Goal: Task Accomplishment & Management: Use online tool/utility

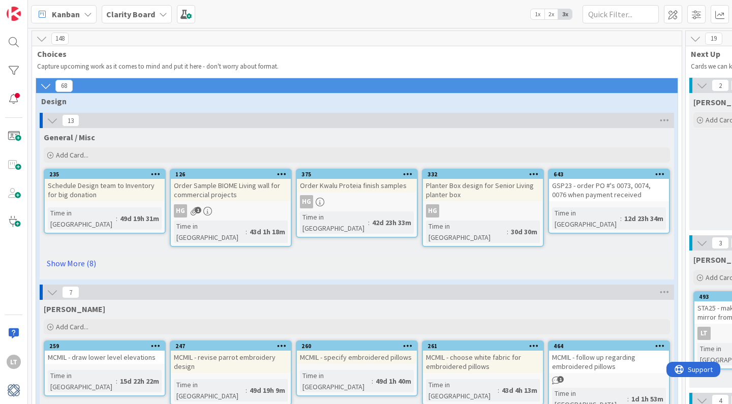
scroll to position [161, 824]
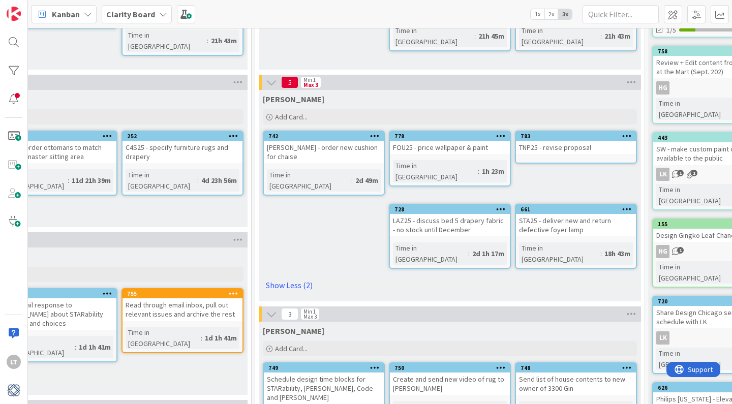
click at [623, 242] on div "Time in [GEOGRAPHIC_DATA] : 18h 43m" at bounding box center [576, 253] width 114 height 22
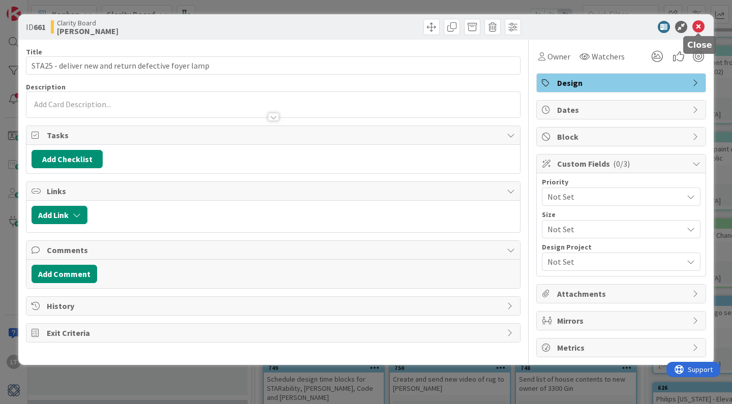
click at [698, 26] on icon at bounding box center [698, 27] width 12 height 12
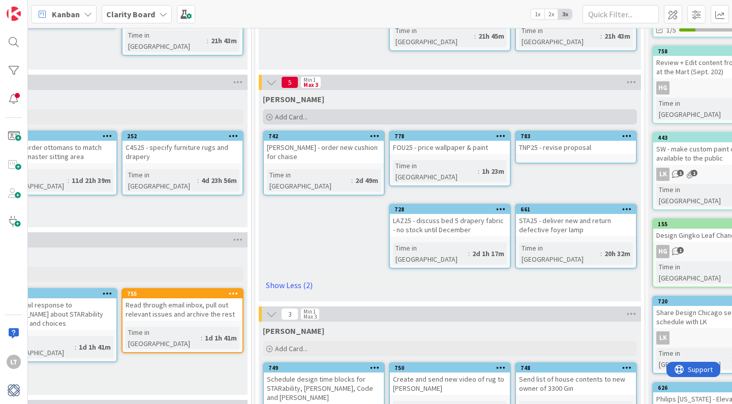
click at [289, 115] on span "Add Card..." at bounding box center [291, 116] width 33 height 9
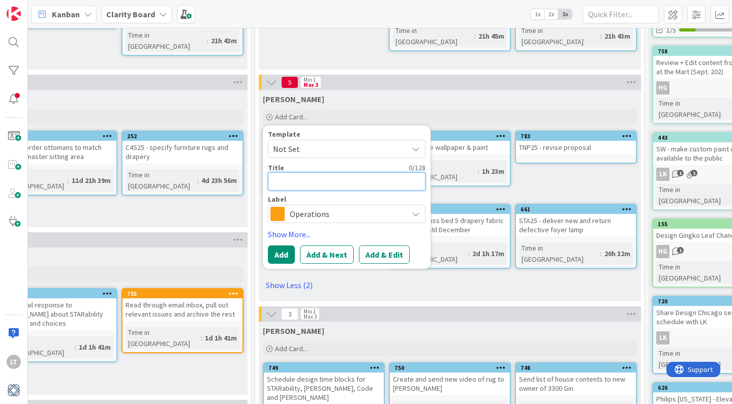
type textarea "C"
type textarea "x"
type textarea "CO"
type textarea "x"
type textarea "COD"
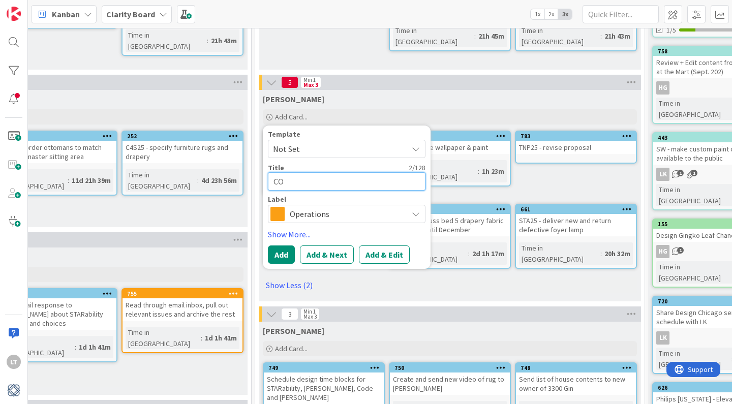
type textarea "x"
type textarea "COD2"
type textarea "x"
type textarea "COD25"
type textarea "x"
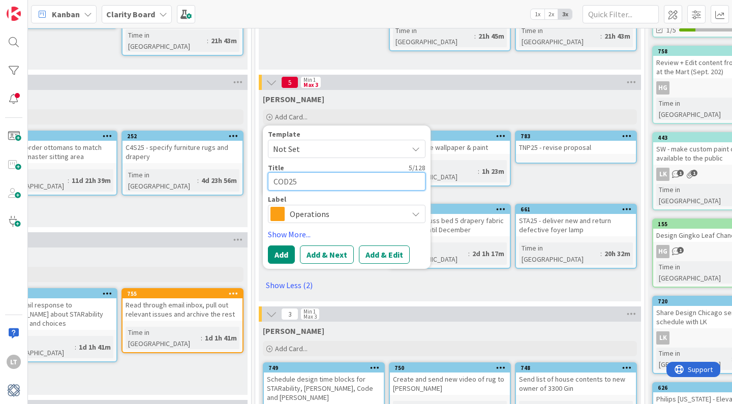
type textarea "COD2"
type textarea "x"
type textarea "COD24"
type textarea "x"
type textarea "COD24"
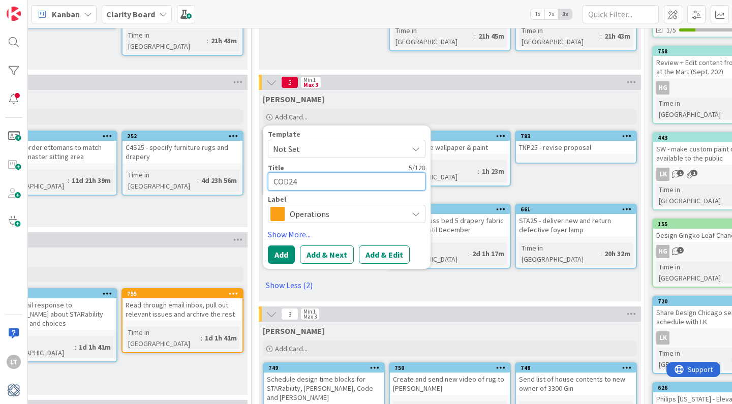
type textarea "x"
type textarea "COD24 -"
type textarea "x"
type textarea "COD24 -"
type textarea "x"
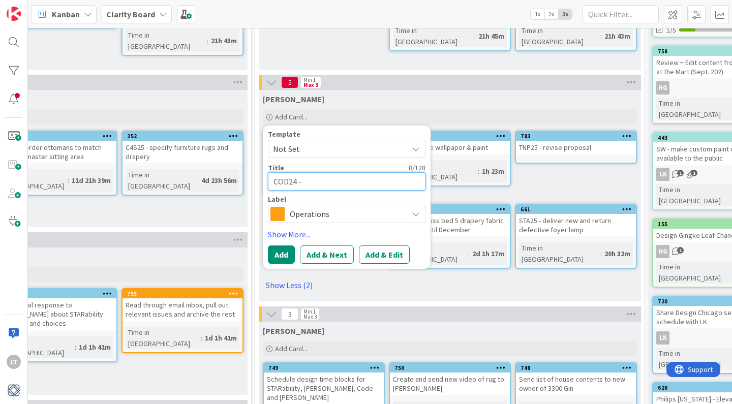
type textarea "COD24 - r"
type textarea "x"
type textarea "COD24 - re"
type textarea "x"
type textarea "COD24 - rev"
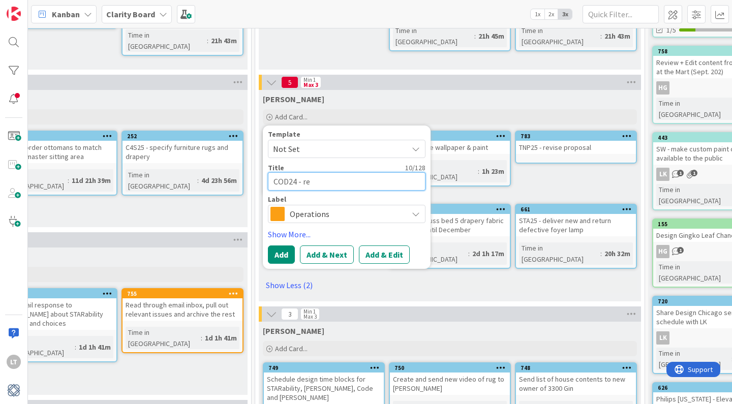
type textarea "x"
type textarea "COD24 - revi"
type textarea "x"
type textarea "COD24 - revic"
type textarea "x"
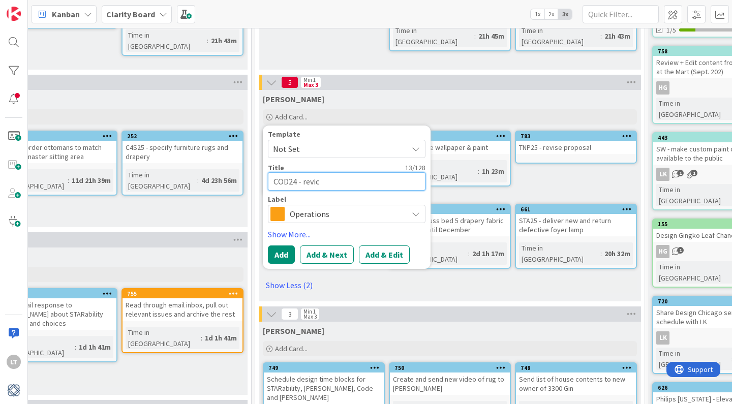
type textarea "COD24 - revi"
type textarea "x"
type textarea "COD24 - [PERSON_NAME]"
type textarea "x"
type textarea "COD24 - revise"
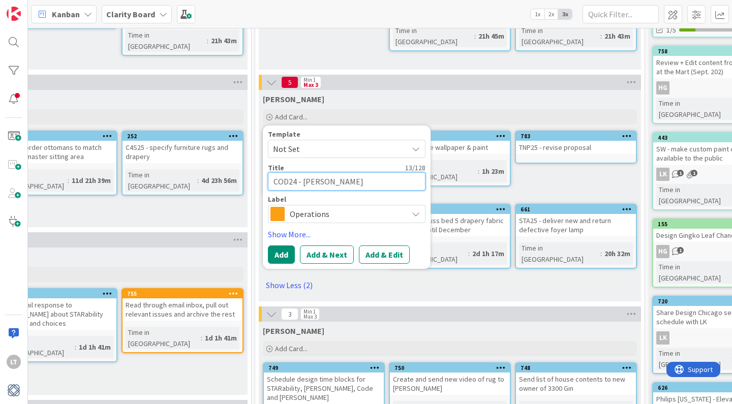
type textarea "x"
type textarea "COD24 - revise"
type textarea "x"
type textarea "COD24 - revise a"
type textarea "x"
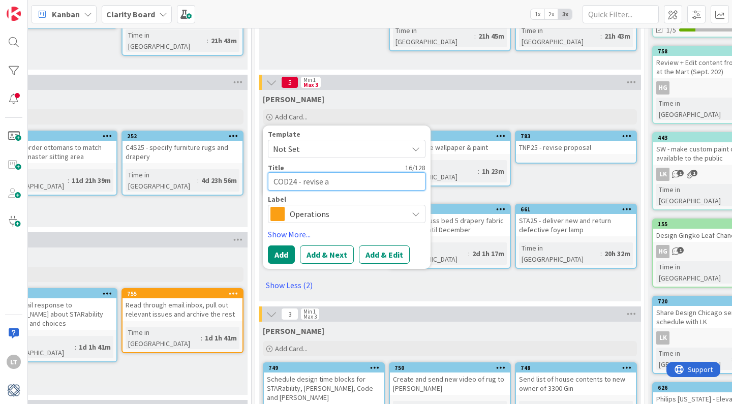
type textarea "COD24 - revise an"
type textarea "x"
type textarea "COD24 - revise and"
type textarea "x"
type textarea "COD24 - revise and"
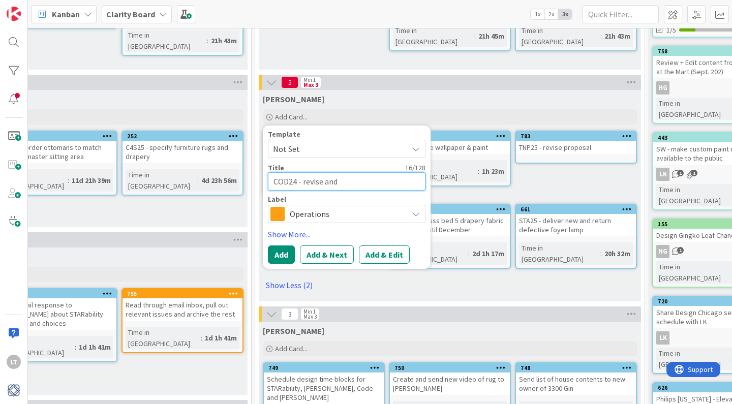
type textarea "x"
type textarea "COD24 - revise and c"
type textarea "x"
type textarea "COD24 - revise and cr"
type textarea "x"
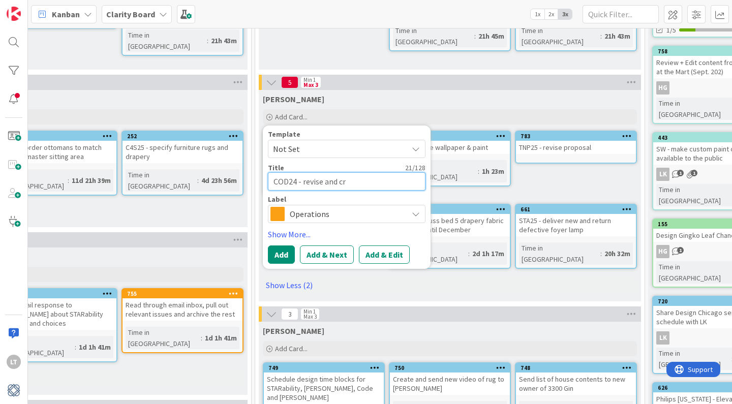
type textarea "COD24 - revise and cre"
type textarea "x"
type textarea "COD24 - revise and crea"
type textarea "x"
type textarea "COD24 - revise and creat"
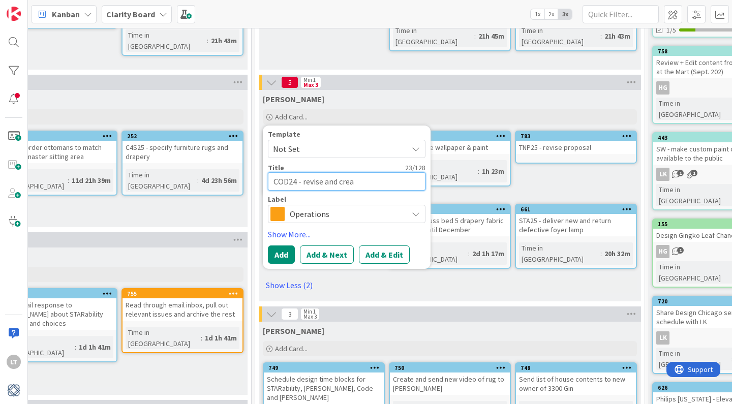
type textarea "x"
type textarea "COD24 - revise and create"
type textarea "x"
type textarea "COD24 - revise and create"
type textarea "x"
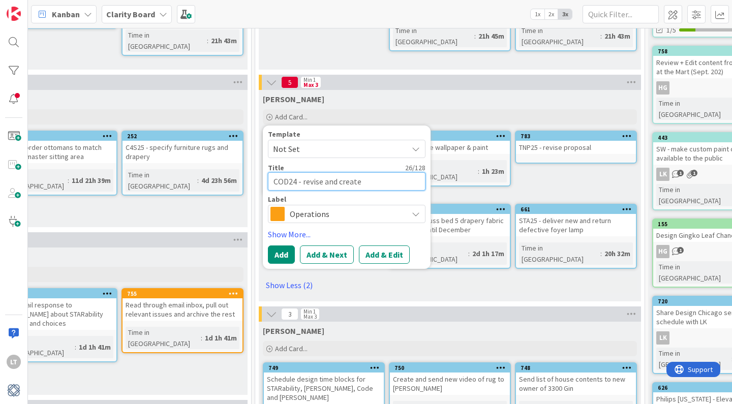
type textarea "COD24 - revise and create e"
type textarea "x"
type textarea "COD24 - revise and create en"
type textarea "x"
type textarea "COD24 - revise and create ent"
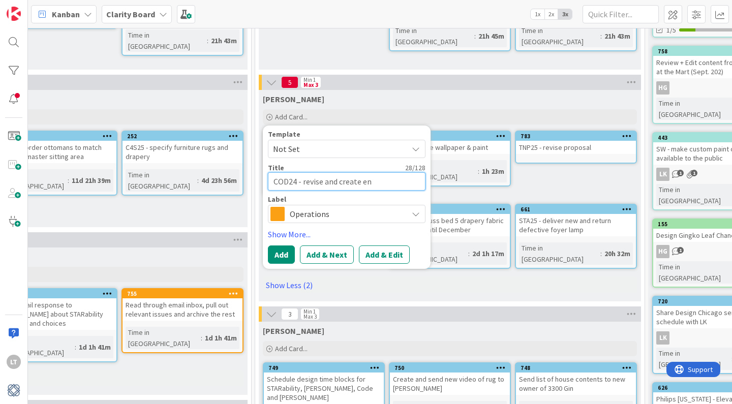
type textarea "x"
type textarea "COD24 - revise and create entr"
type textarea "x"
type textarea "COD24 - revise and create entry"
type textarea "x"
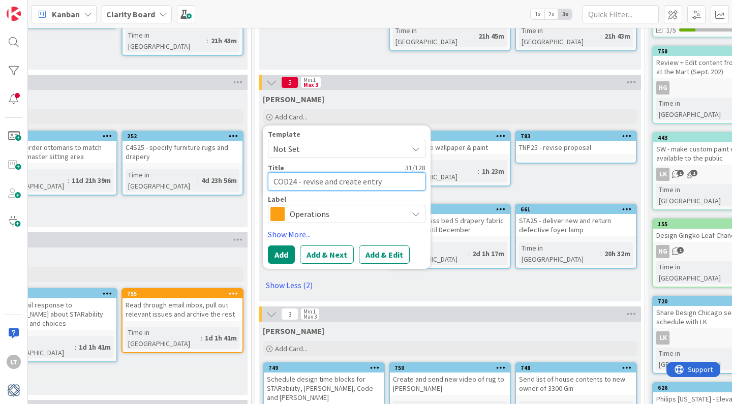
type textarea "COD24 - revise and create entry"
type textarea "x"
type textarea "COD24 - revise and create entry f"
type textarea "x"
type textarea "COD24 - revise and create entry fo"
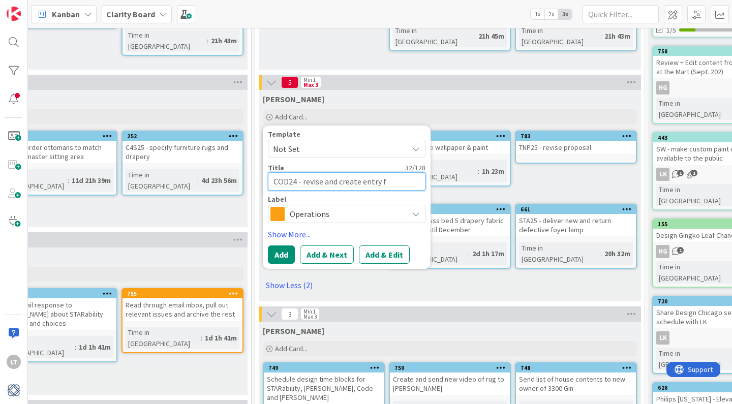
type textarea "x"
type textarea "COD24 - revise and create entry for"
type textarea "x"
type textarea "COD24 - revise and create entry for"
type textarea "x"
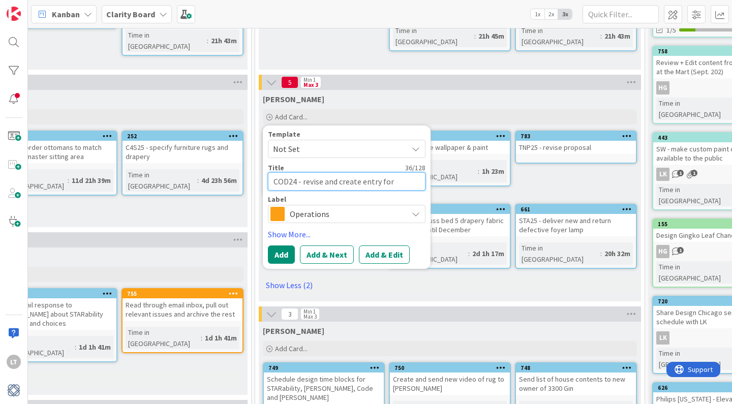
type textarea "COD24 - revise and create entry for m"
type textarea "x"
type textarea "COD24 - revise and create entry for mo"
type textarea "x"
type textarea "COD24 - revise and create entry for mor"
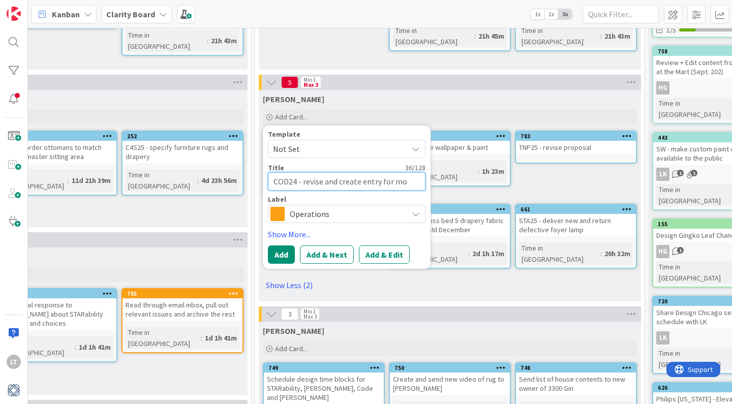
type textarea "x"
type textarea "COD24 - revise and create entry for more"
type textarea "x"
type textarea "COD24 - revise and create entry for more"
type textarea "x"
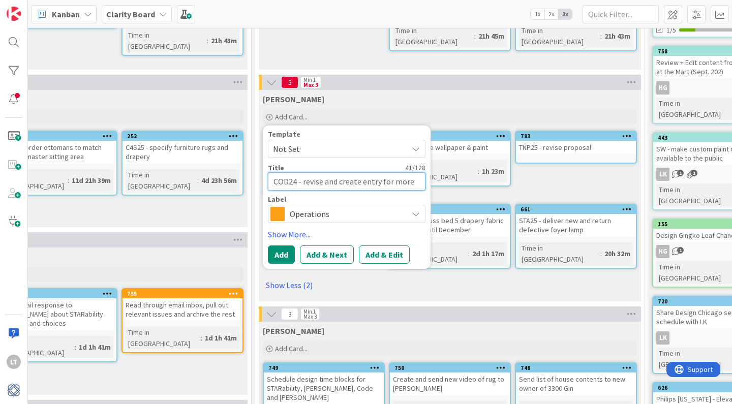
type textarea "COD24 - revise and create entry for more o"
type textarea "x"
type textarea "COD24 - revise and create entry for more ou"
type textarea "x"
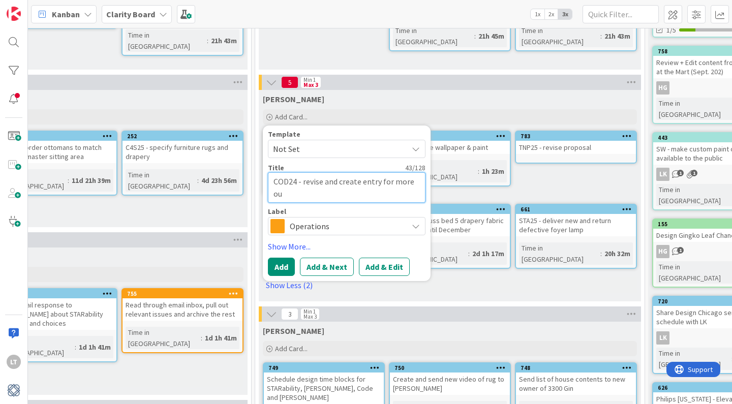
type textarea "COD24 - revise and create entry for more out"
type textarea "x"
type textarea "COD24 - revise and create entry for more outd"
type textarea "x"
type textarea "COD24 - revise and create entry for more outdo"
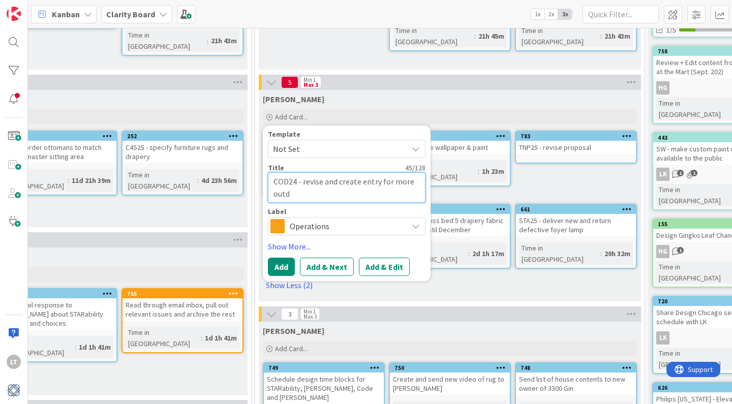
type textarea "x"
type textarea "COD24 - revise and create entry for more outdoo"
type textarea "x"
type textarea "COD24 - revise and create entry for more outdoor"
type textarea "x"
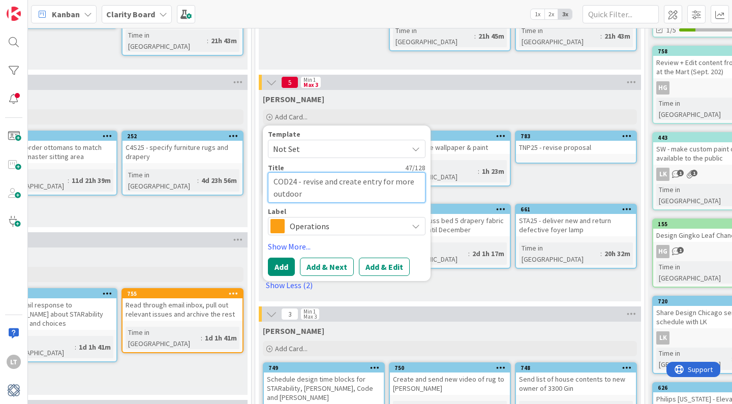
type textarea "COD24 - revise and create entry for more outdoor"
type textarea "x"
type textarea "COD24 - revise and create entry for more outdoor r"
type textarea "x"
type textarea "COD24 - revise and create entry for more outdoor ru"
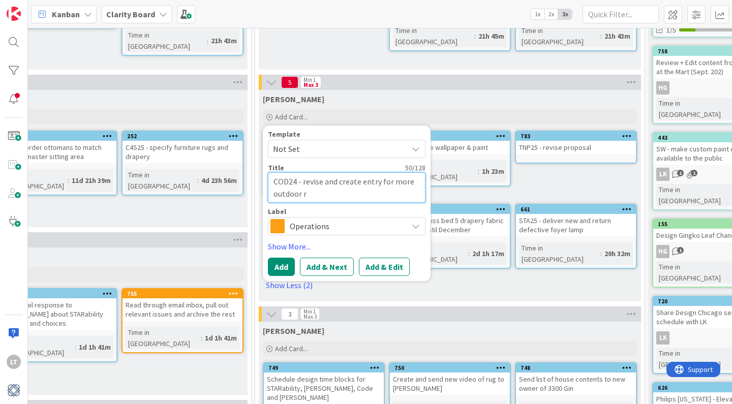
type textarea "x"
type textarea "COD24 - revise and create entry for more outdoor rug"
type textarea "x"
type textarea "COD24 - revise and create entry for more outdoor rugs"
type textarea "x"
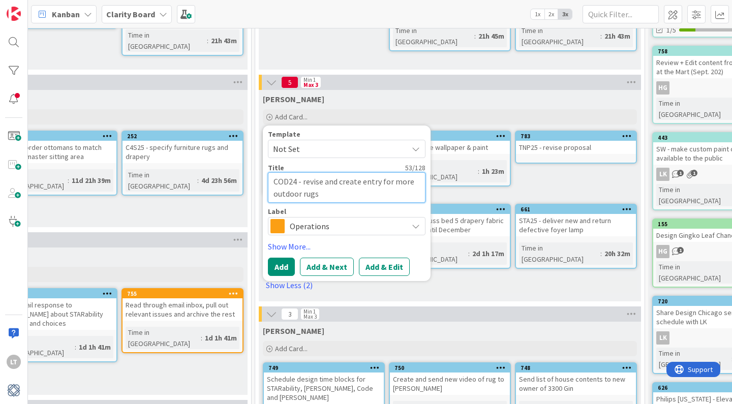
type textarea "COD24 - revise and create entry for more outdoor rugs"
click at [357, 227] on span "Operations" at bounding box center [346, 226] width 113 height 14
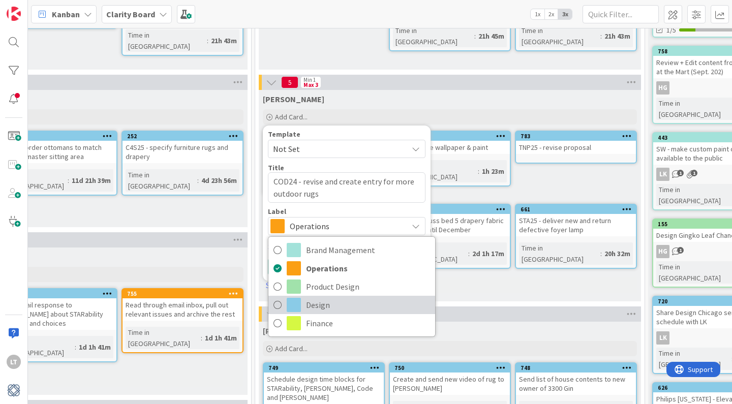
click at [309, 301] on span "Design" at bounding box center [368, 304] width 124 height 15
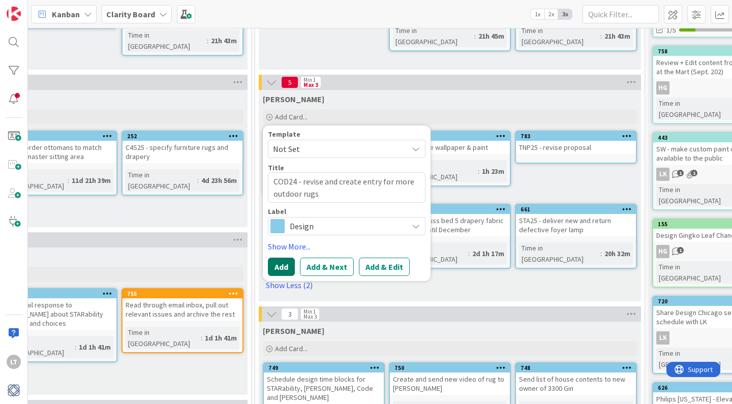
click at [286, 270] on button "Add" at bounding box center [281, 267] width 27 height 18
type textarea "x"
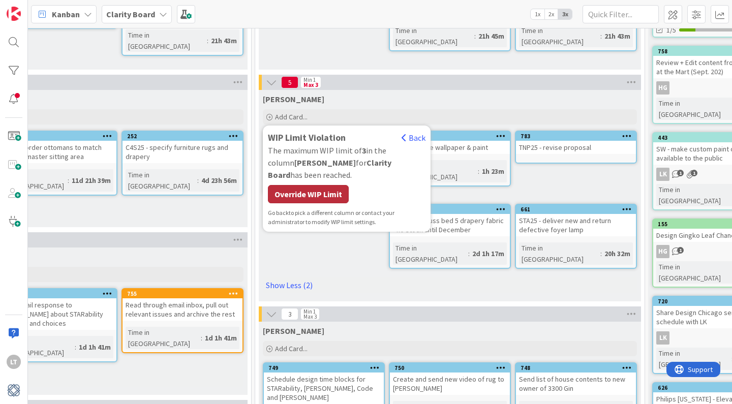
click at [299, 185] on div "Override WIP Limit" at bounding box center [308, 194] width 81 height 18
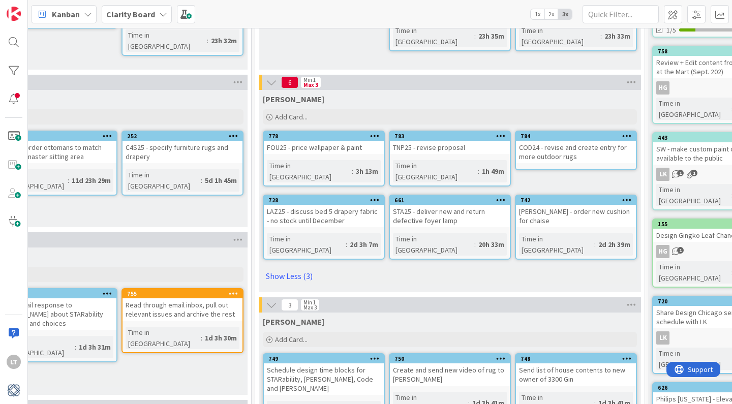
click at [348, 211] on div "LAZ25 - discuss bed 5 drapery fabric - no stock until December" at bounding box center [324, 216] width 120 height 22
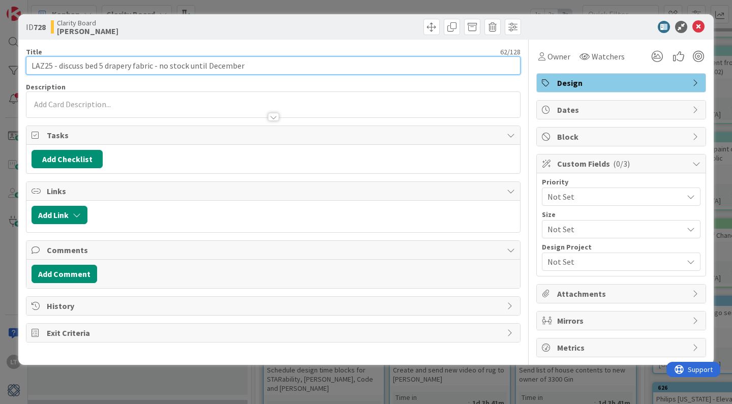
click at [255, 64] on input "LAZ25 - discuss bed 5 drapery fabric - no stock until December" at bounding box center [273, 65] width 495 height 18
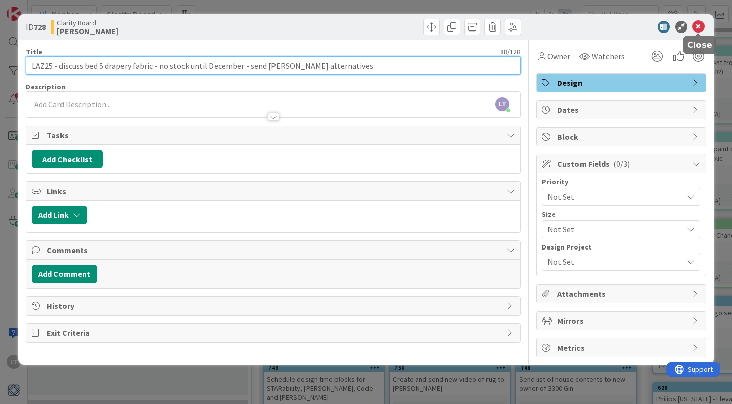
type input "LAZ25 - discuss bed 5 drapery fabric - no stock until December - send [PERSON_N…"
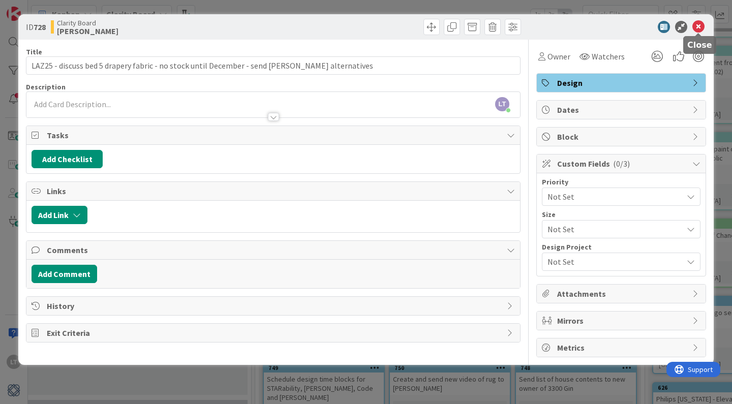
click at [695, 26] on icon at bounding box center [698, 27] width 12 height 12
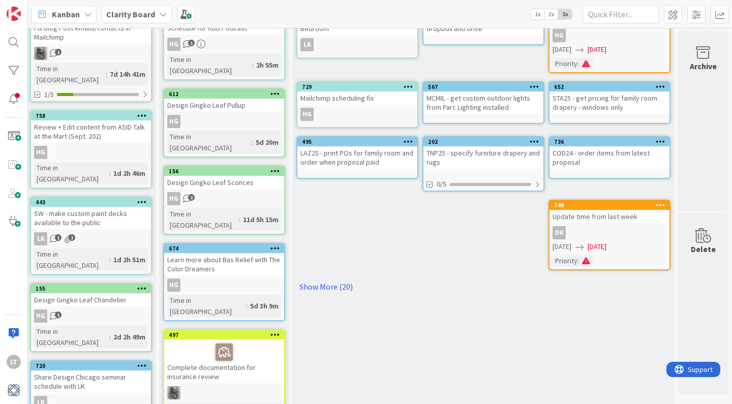
scroll to position [96, 1446]
